Goal: Task Accomplishment & Management: Manage account settings

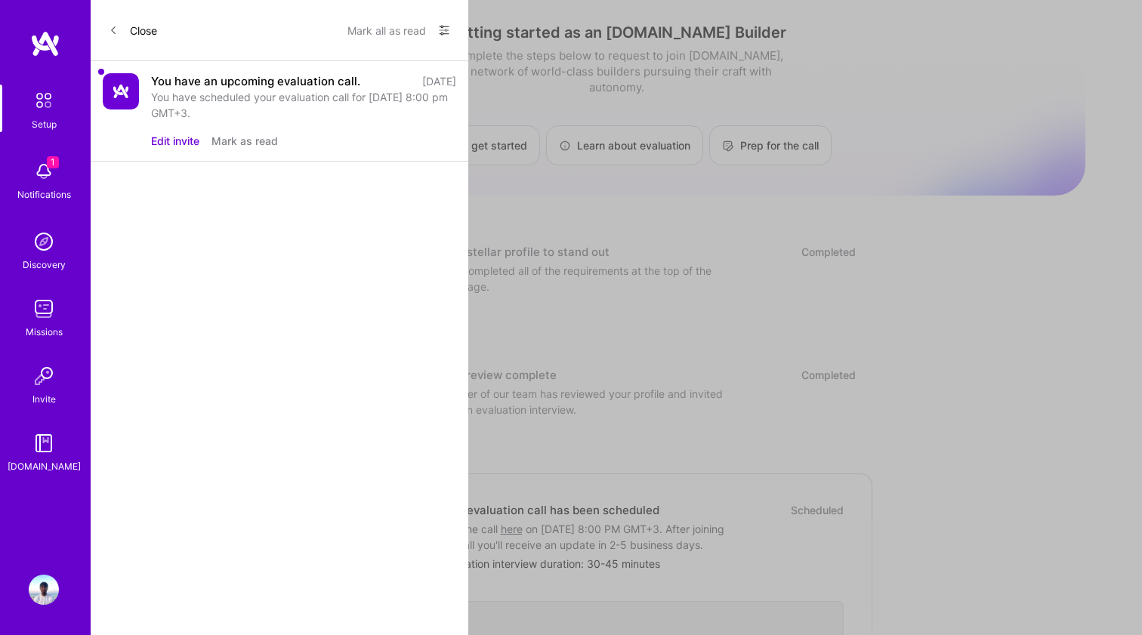
scroll to position [443, 0]
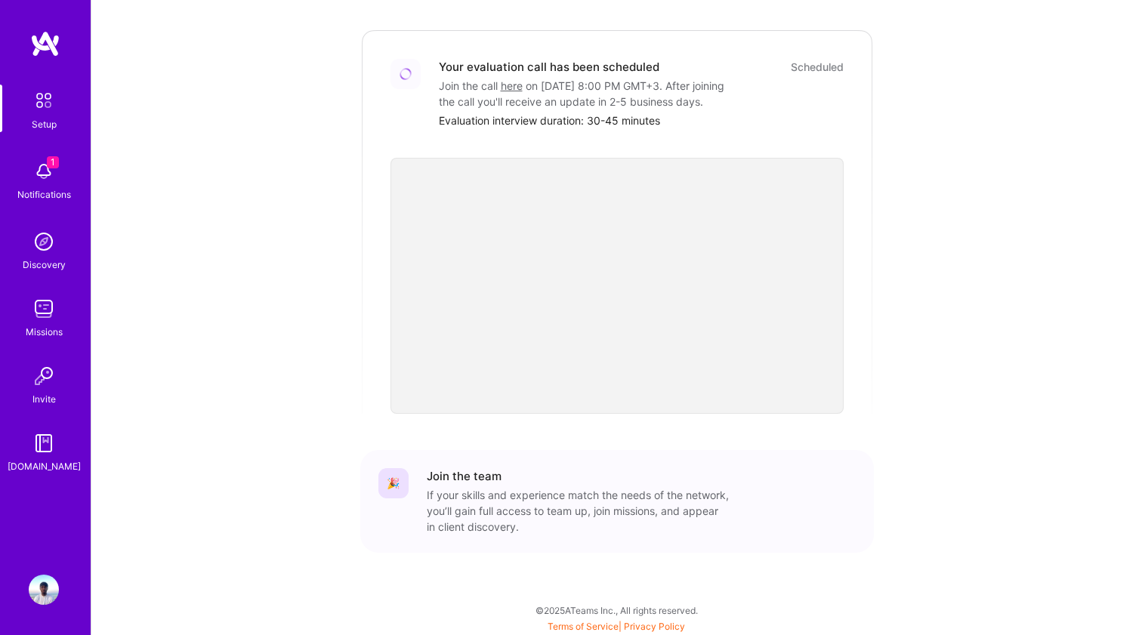
click at [774, 53] on div "1 Setup 1 Notifications Discovery Missions Invite [DOMAIN_NAME] Profile Close M…" at bounding box center [571, 93] width 1142 height 1073
click at [490, 502] on div "If your skills and experience match the needs of the network, you’ll gain full …" at bounding box center [578, 510] width 302 height 48
click at [60, 168] on div "1 Notifications" at bounding box center [44, 179] width 94 height 52
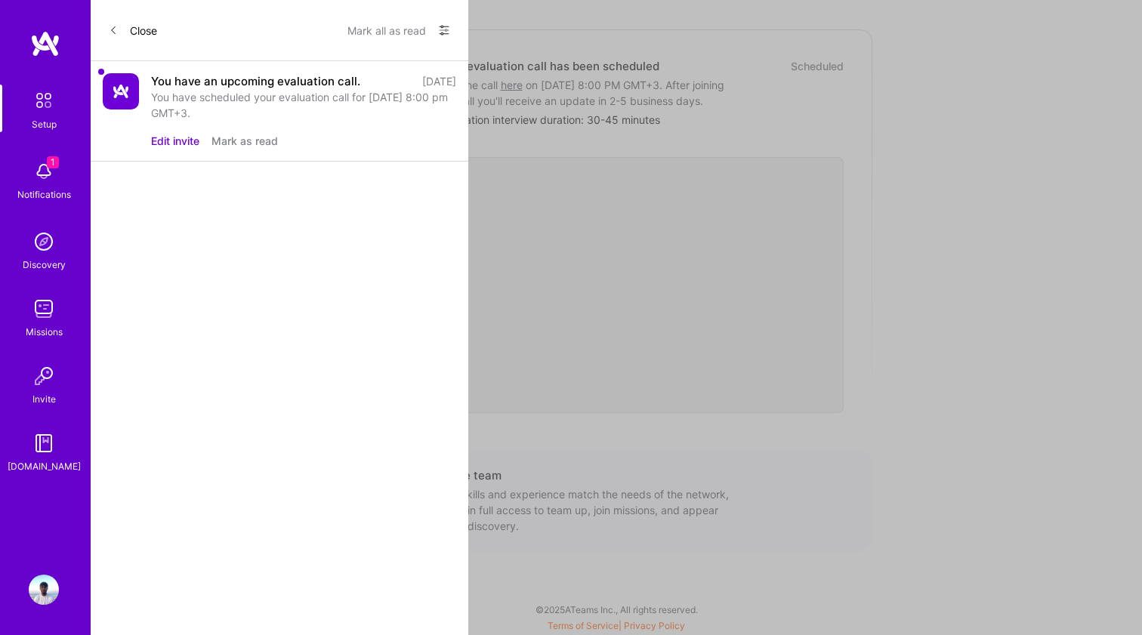
click at [184, 87] on div "You have an upcoming evaluation call." at bounding box center [255, 81] width 209 height 16
click at [119, 87] on img at bounding box center [121, 91] width 36 height 36
click at [128, 20] on button "Close" at bounding box center [133, 30] width 48 height 24
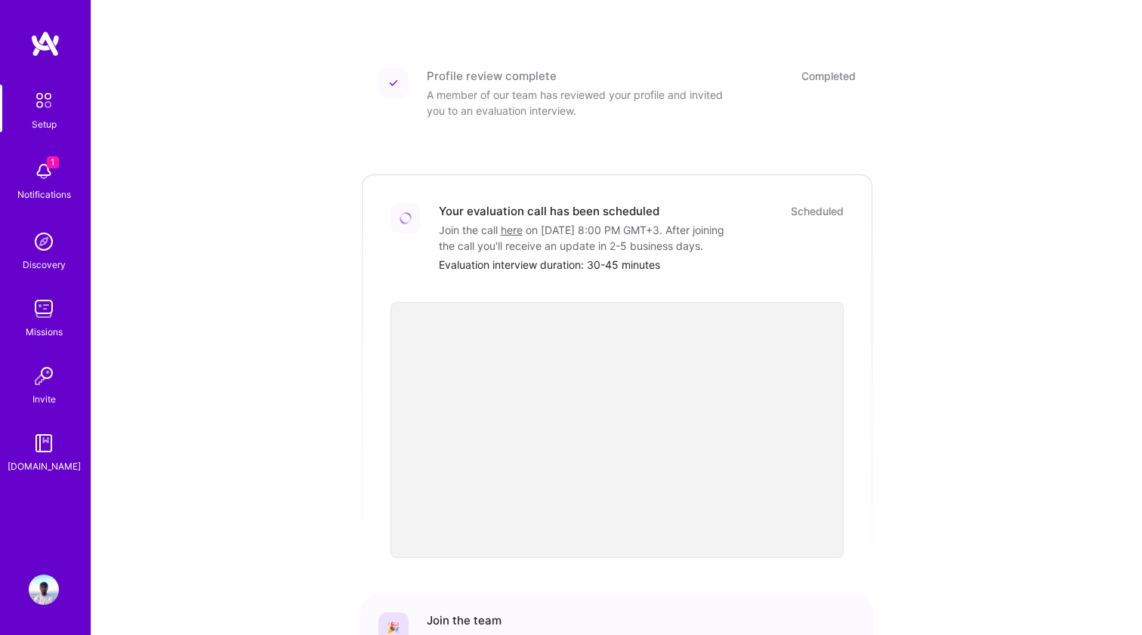
scroll to position [225, 0]
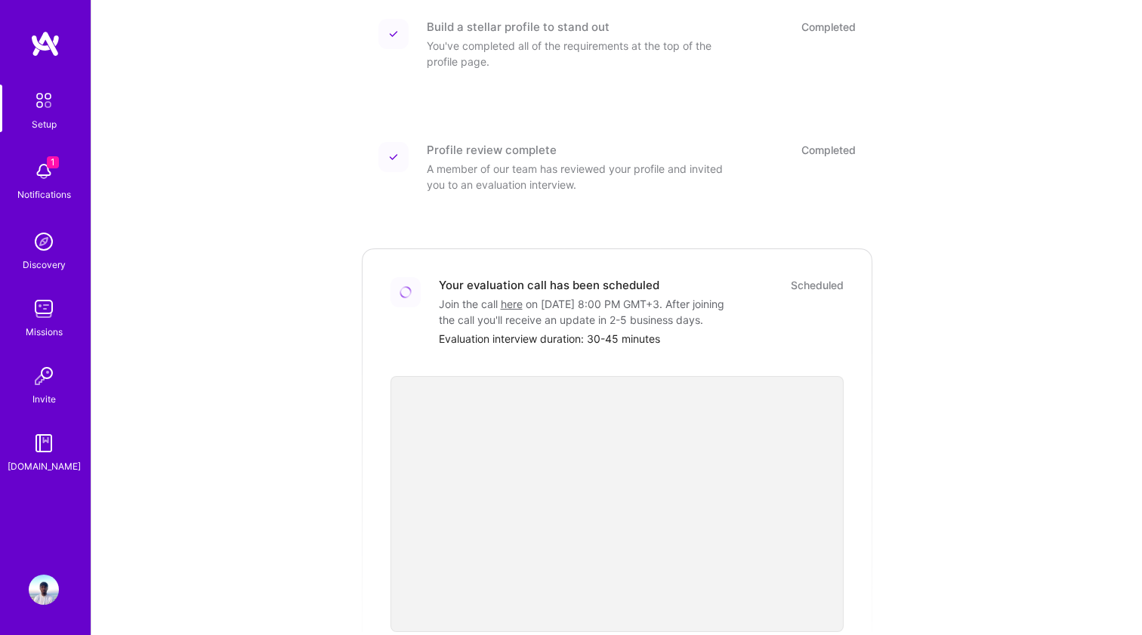
click at [47, 179] on img at bounding box center [44, 171] width 30 height 30
click at [47, 179] on div "Setup 1 Notifications Discovery Missions Invite A.Guide" at bounding box center [45, 280] width 91 height 390
click at [44, 51] on img at bounding box center [45, 43] width 30 height 27
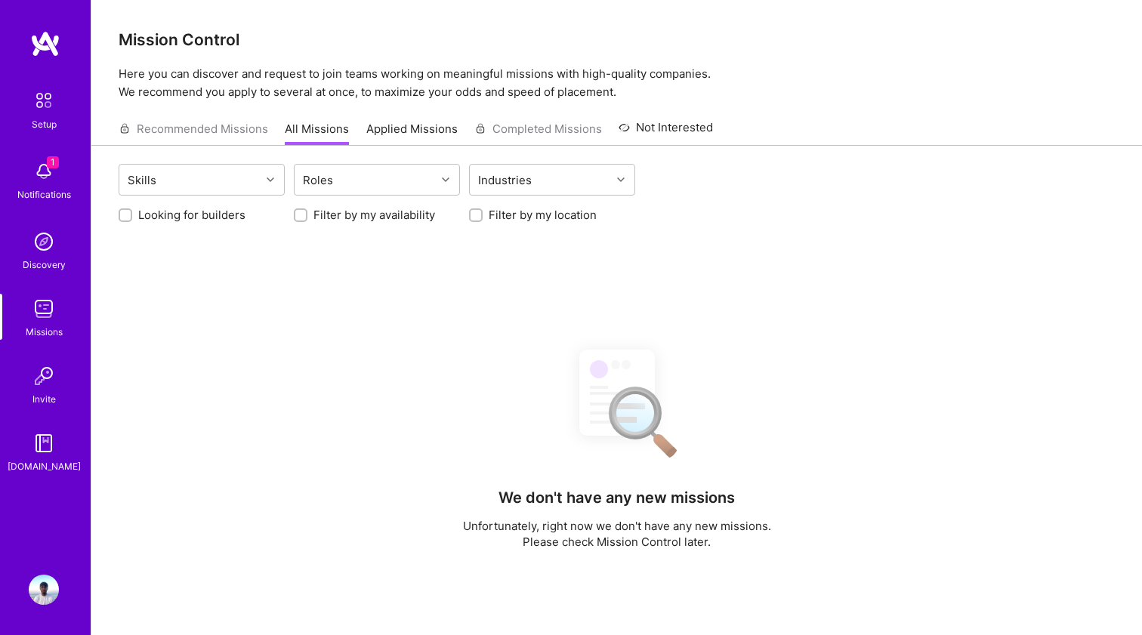
click at [44, 44] on img at bounding box center [45, 43] width 30 height 27
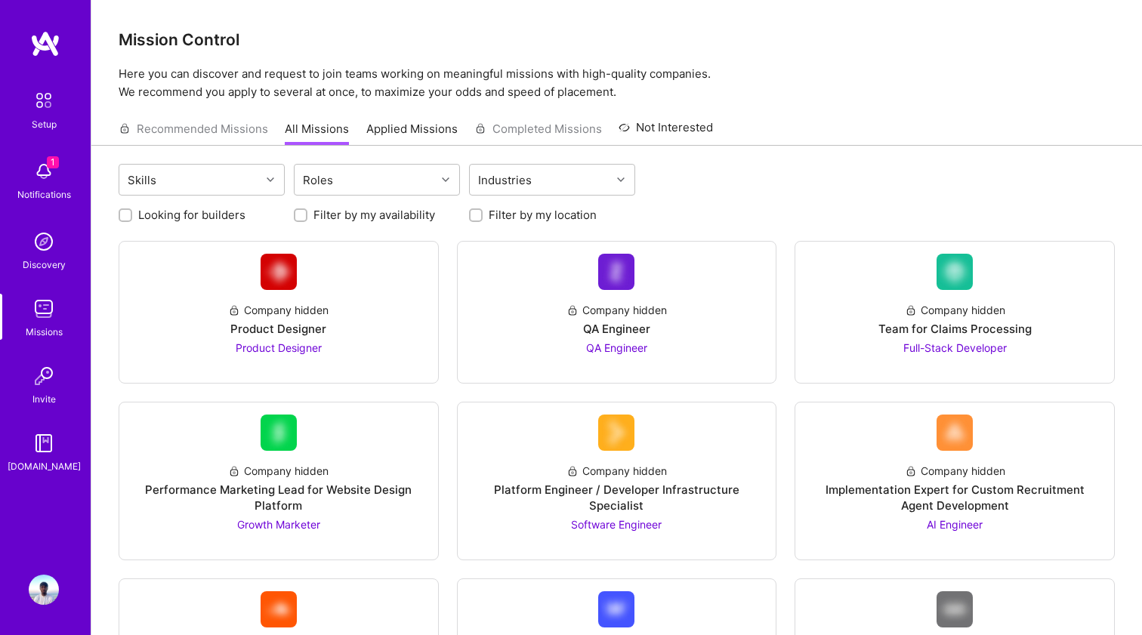
click at [51, 163] on span "1" at bounding box center [53, 162] width 12 height 12
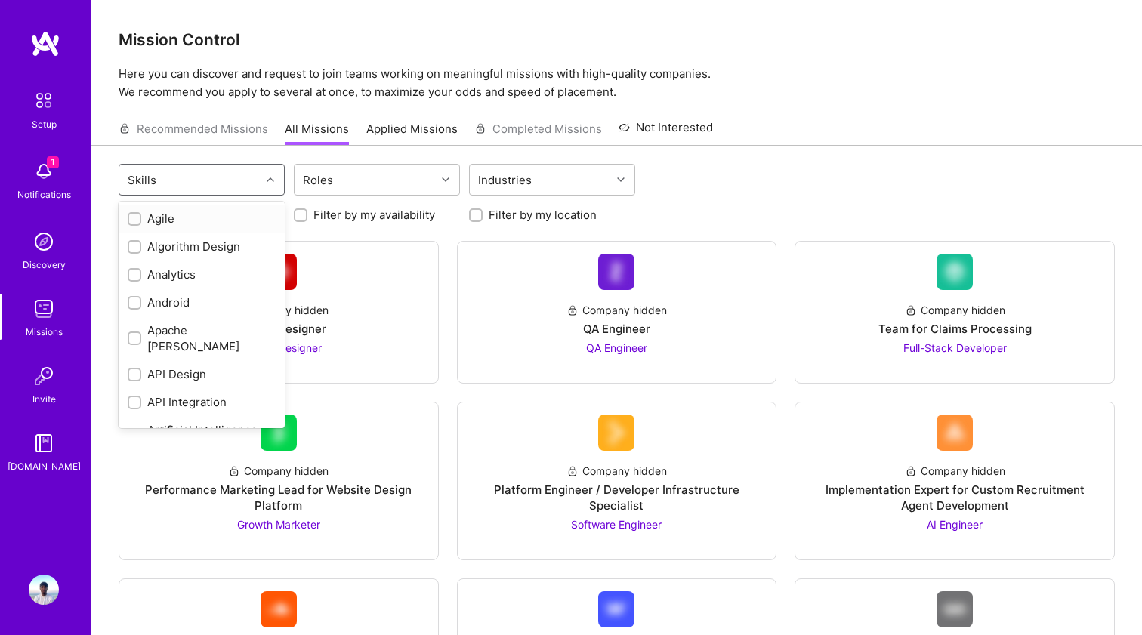
click at [208, 184] on div "Skills" at bounding box center [189, 180] width 141 height 30
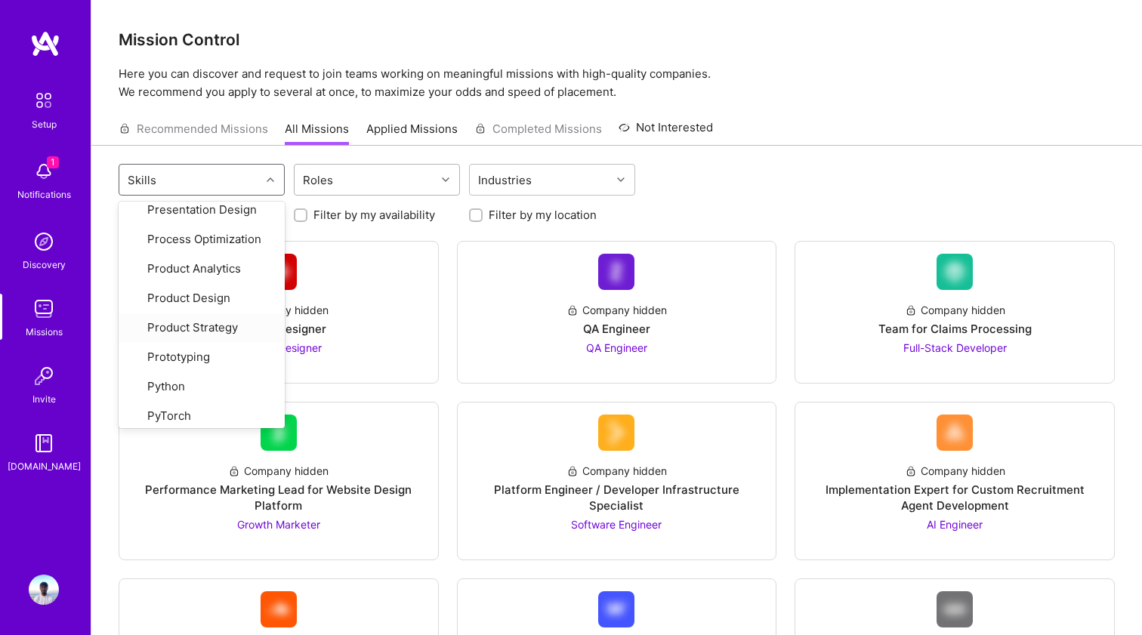
click at [394, 180] on div "Roles" at bounding box center [365, 180] width 141 height 30
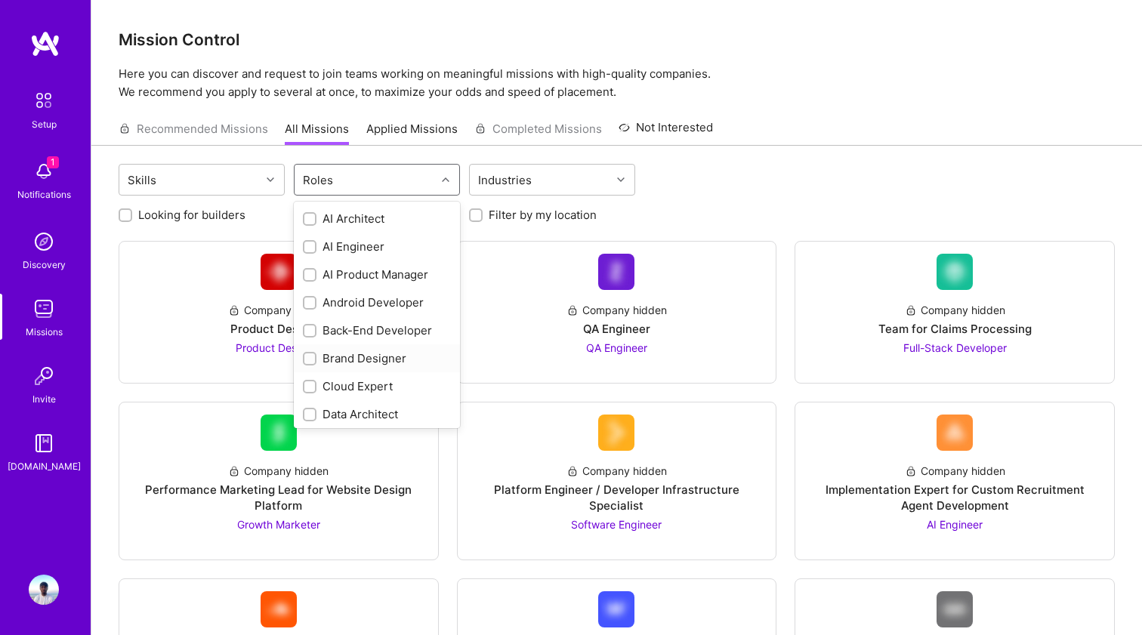
click at [372, 364] on div "Brand Designer" at bounding box center [377, 359] width 148 height 16
checkbox input "true"
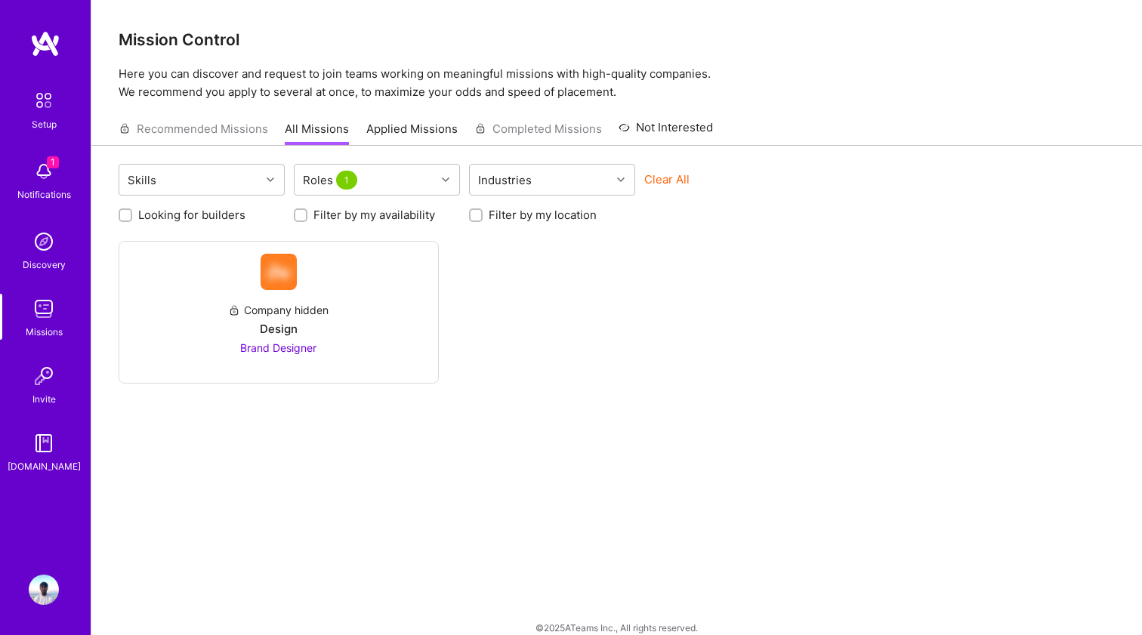
click at [688, 241] on div "Company hidden Design Brand Designer" at bounding box center [617, 312] width 996 height 143
